Goal: Information Seeking & Learning: Learn about a topic

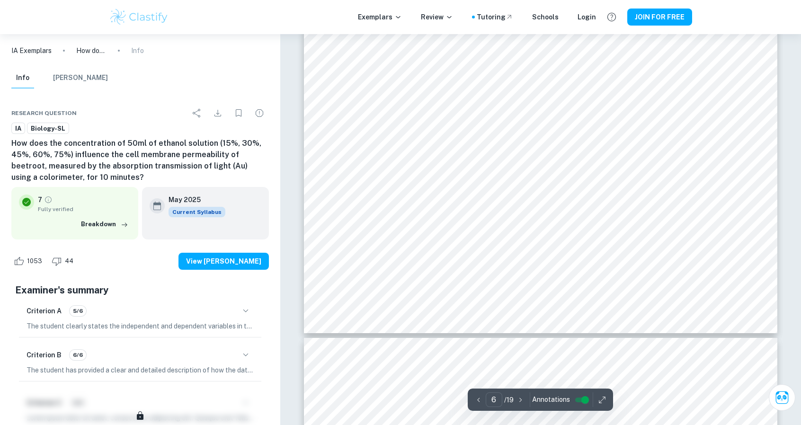
scroll to position [3905, 0]
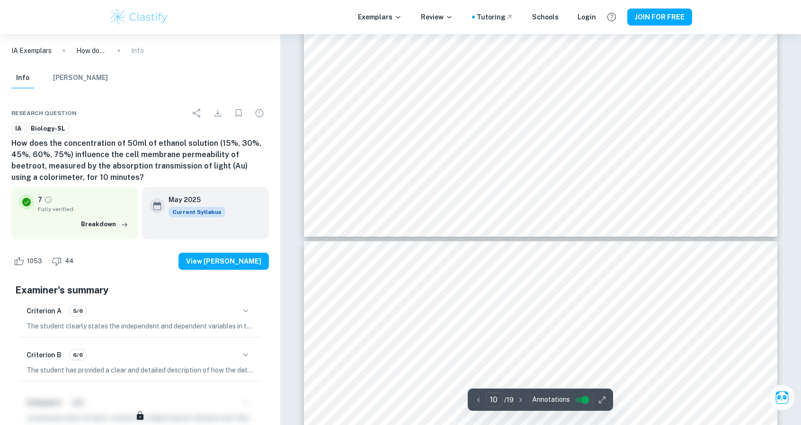
type input "11"
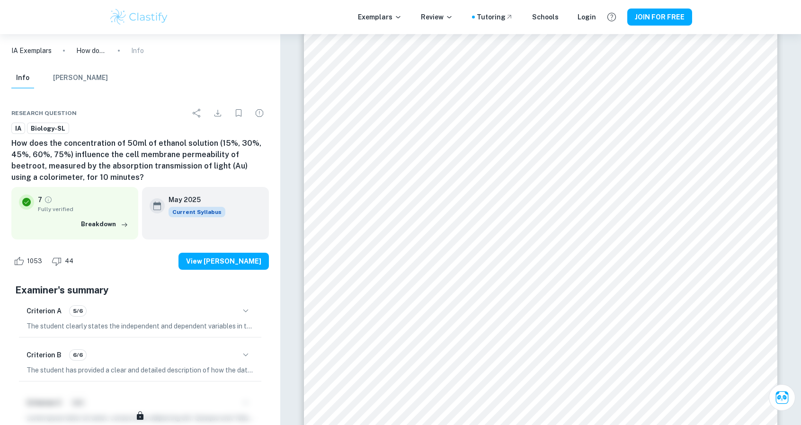
click at [127, 16] on img at bounding box center [139, 17] width 60 height 19
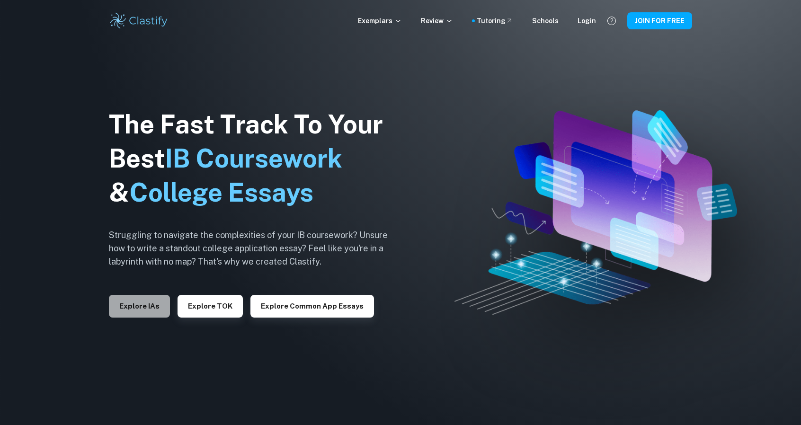
click at [139, 307] on button "Explore IAs" at bounding box center [139, 306] width 61 height 23
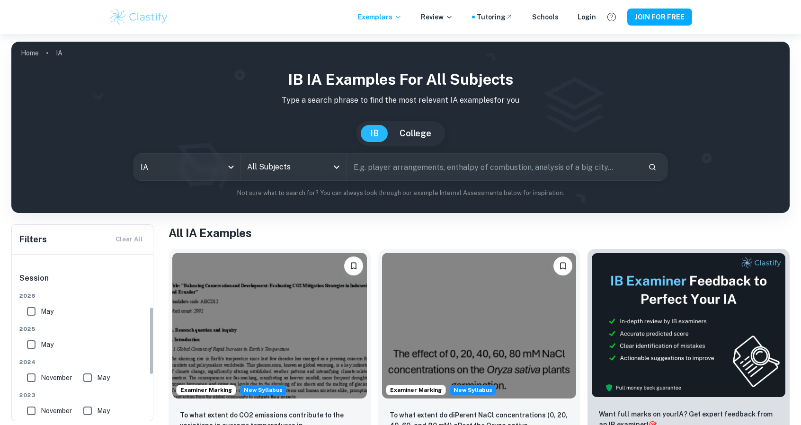
scroll to position [128, 0]
click at [35, 343] on input "May" at bounding box center [31, 343] width 19 height 19
checkbox input "true"
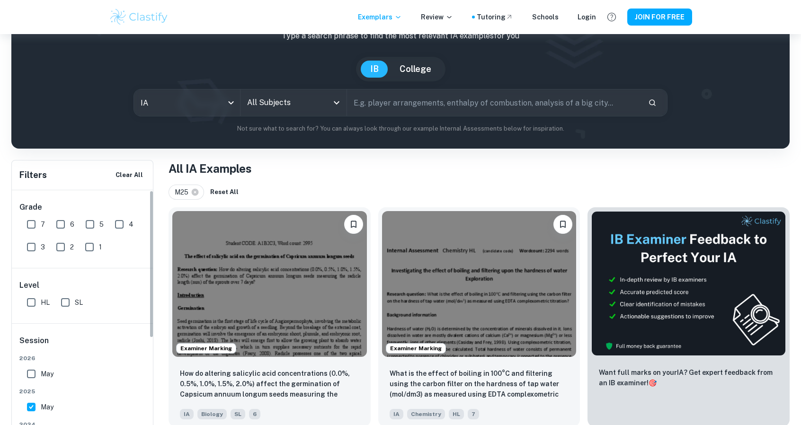
scroll to position [21, 0]
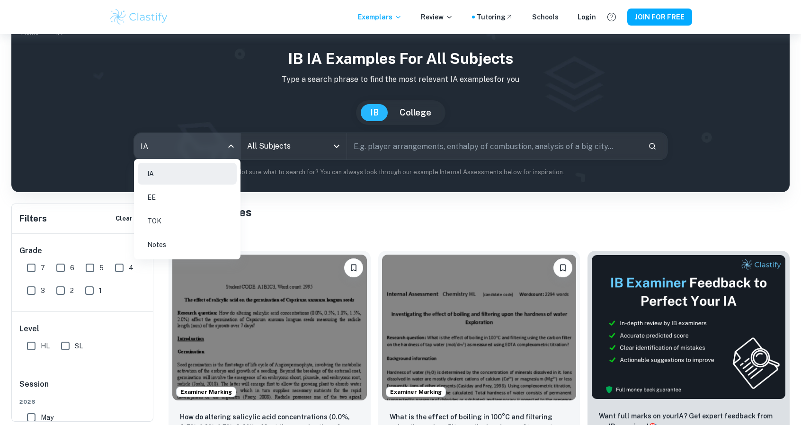
click at [199, 145] on body "We value your privacy We use cookies to enhance your browsing experience, serve…" at bounding box center [400, 225] width 801 height 425
click at [307, 150] on div at bounding box center [400, 212] width 801 height 425
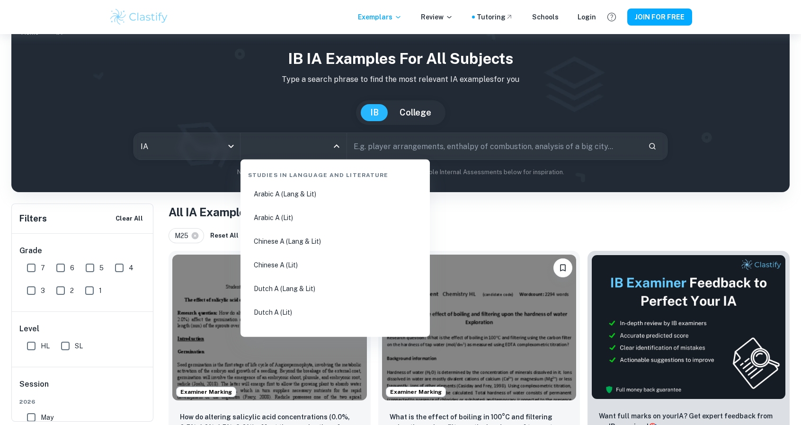
click at [320, 145] on input "All Subjects" at bounding box center [286, 146] width 83 height 18
type input "bio"
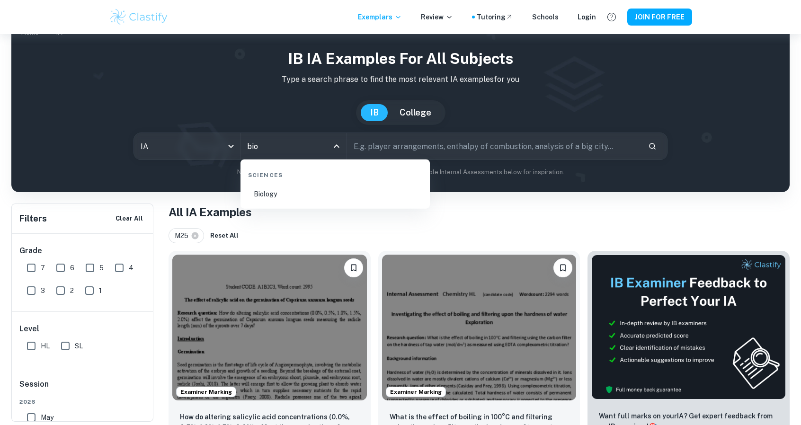
click at [309, 192] on li "Biology" at bounding box center [335, 194] width 182 height 22
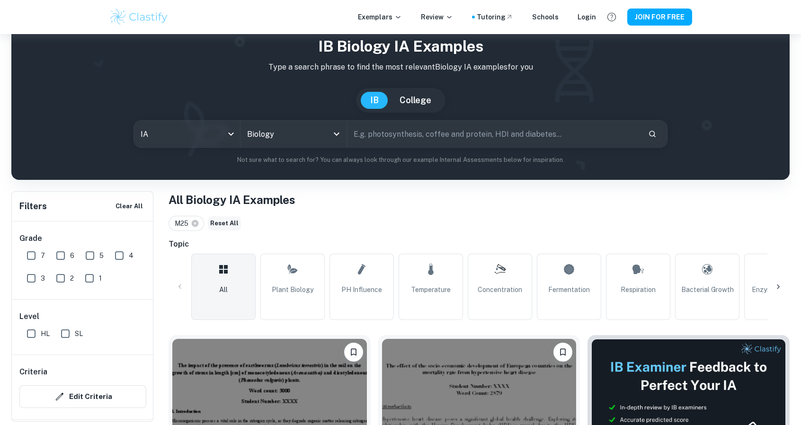
scroll to position [34, 0]
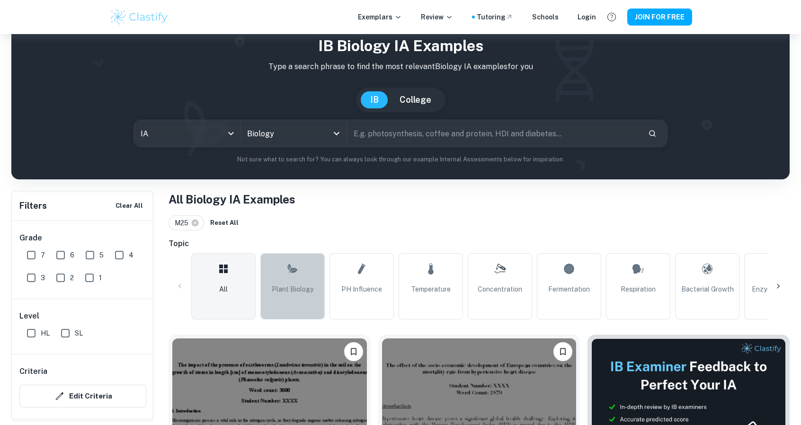
click at [266, 267] on link "Plant Biology" at bounding box center [292, 286] width 64 height 66
type input "Plant Biology"
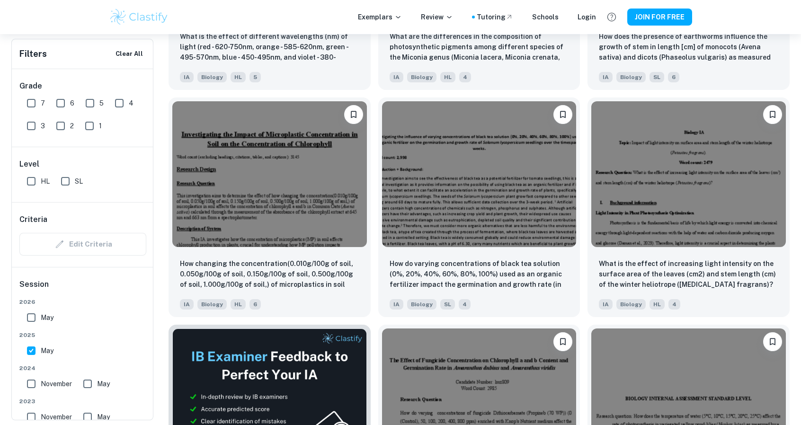
scroll to position [1409, 0]
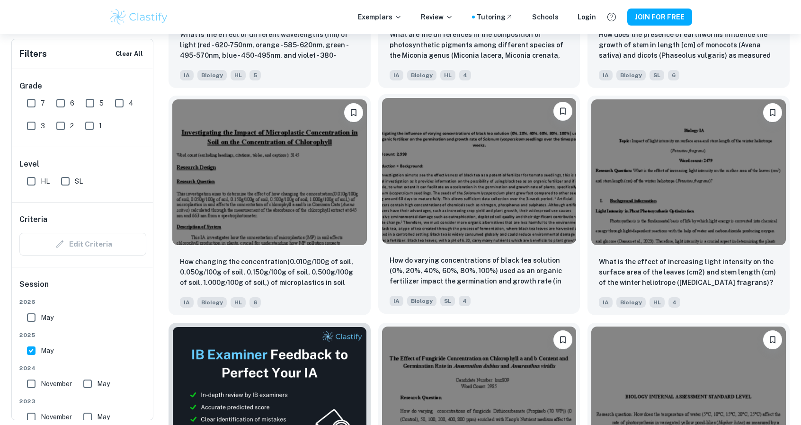
click at [490, 222] on img at bounding box center [479, 171] width 195 height 146
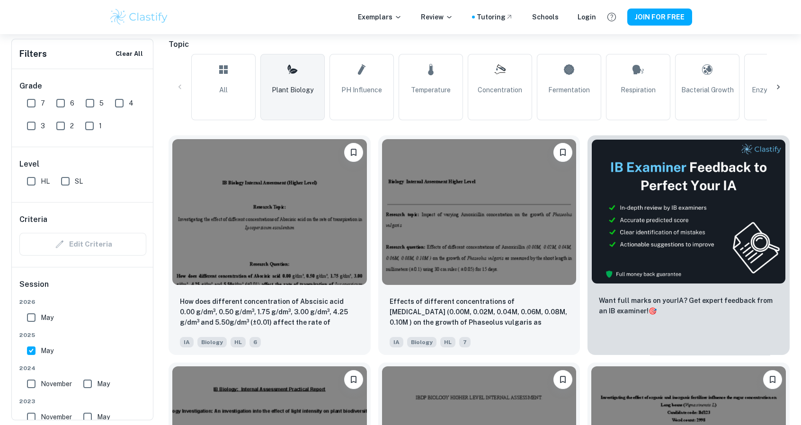
scroll to position [234, 0]
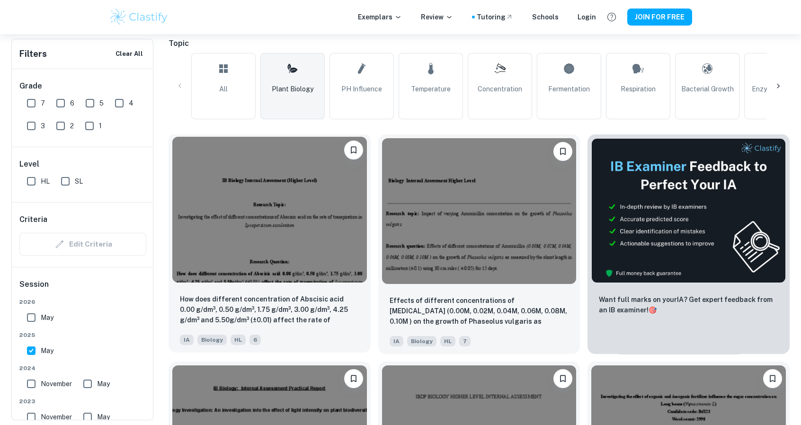
click at [323, 210] on img at bounding box center [269, 210] width 195 height 146
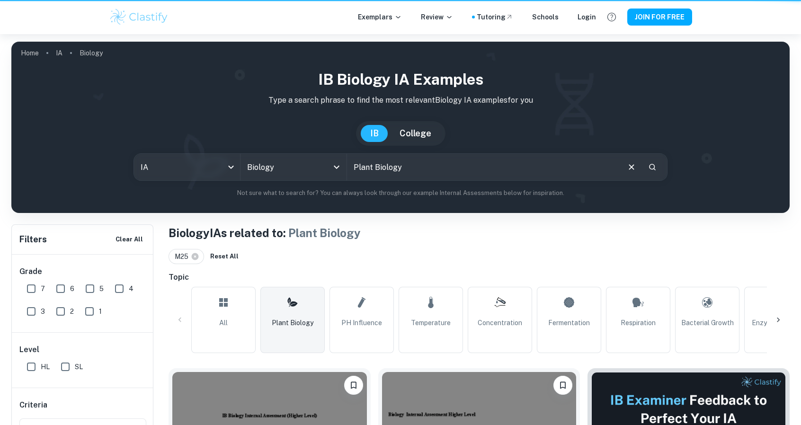
scroll to position [234, 0]
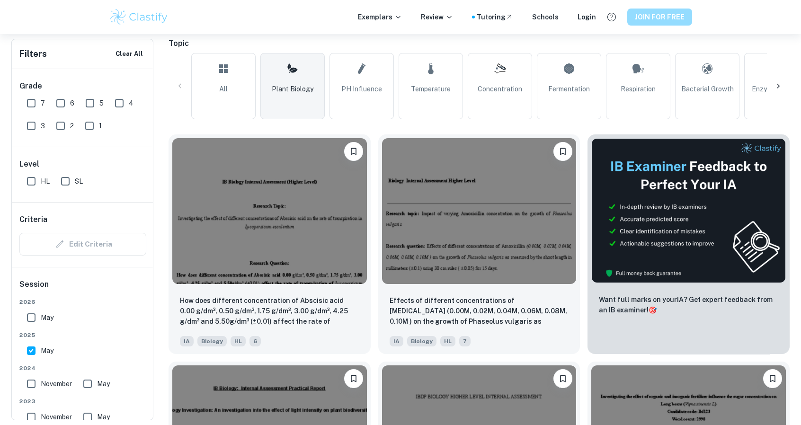
click at [674, 12] on button "JOIN FOR FREE" at bounding box center [659, 17] width 65 height 17
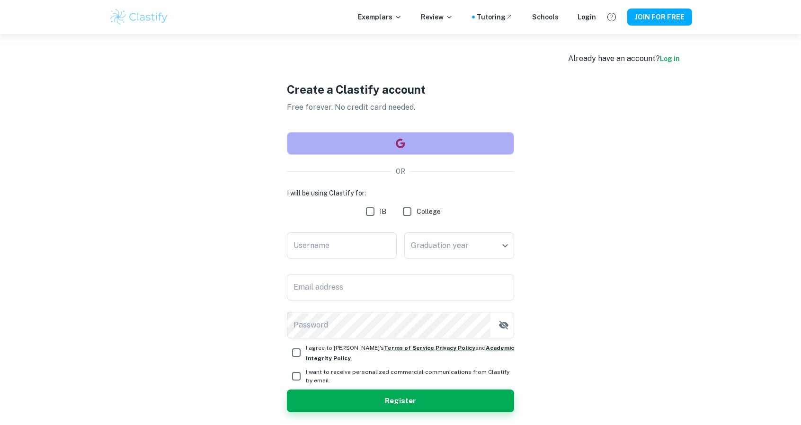
click at [456, 143] on button "button" at bounding box center [400, 143] width 227 height 23
